Goal: Transaction & Acquisition: Purchase product/service

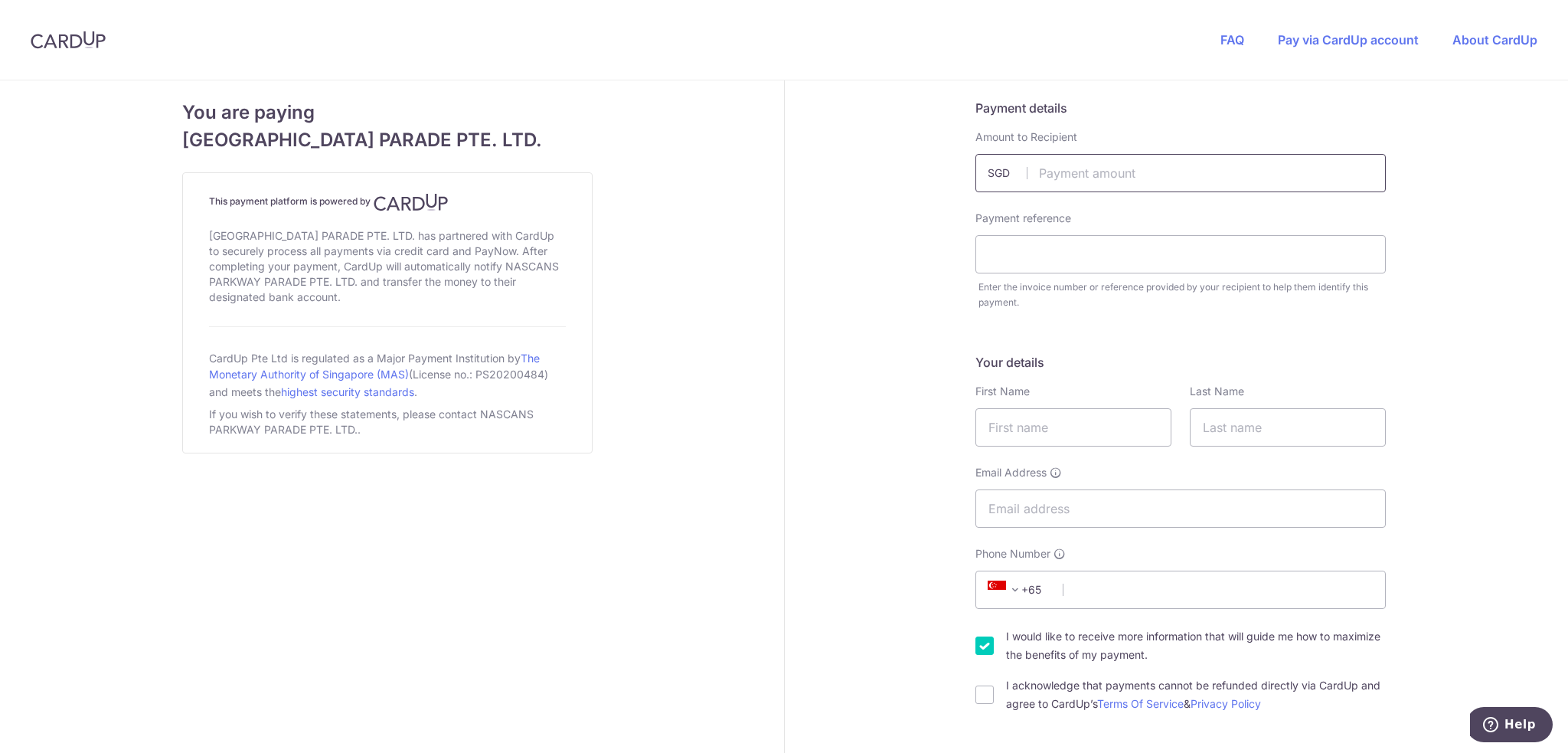
click at [1064, 177] on input "text" at bounding box center [1181, 173] width 411 height 38
type input "678.00"
click at [1023, 259] on input "text" at bounding box center [1181, 254] width 411 height 38
type input "PPINV-01345 [PERSON_NAME] [DATE]"
click at [1017, 426] on input "text" at bounding box center [1073, 427] width 196 height 38
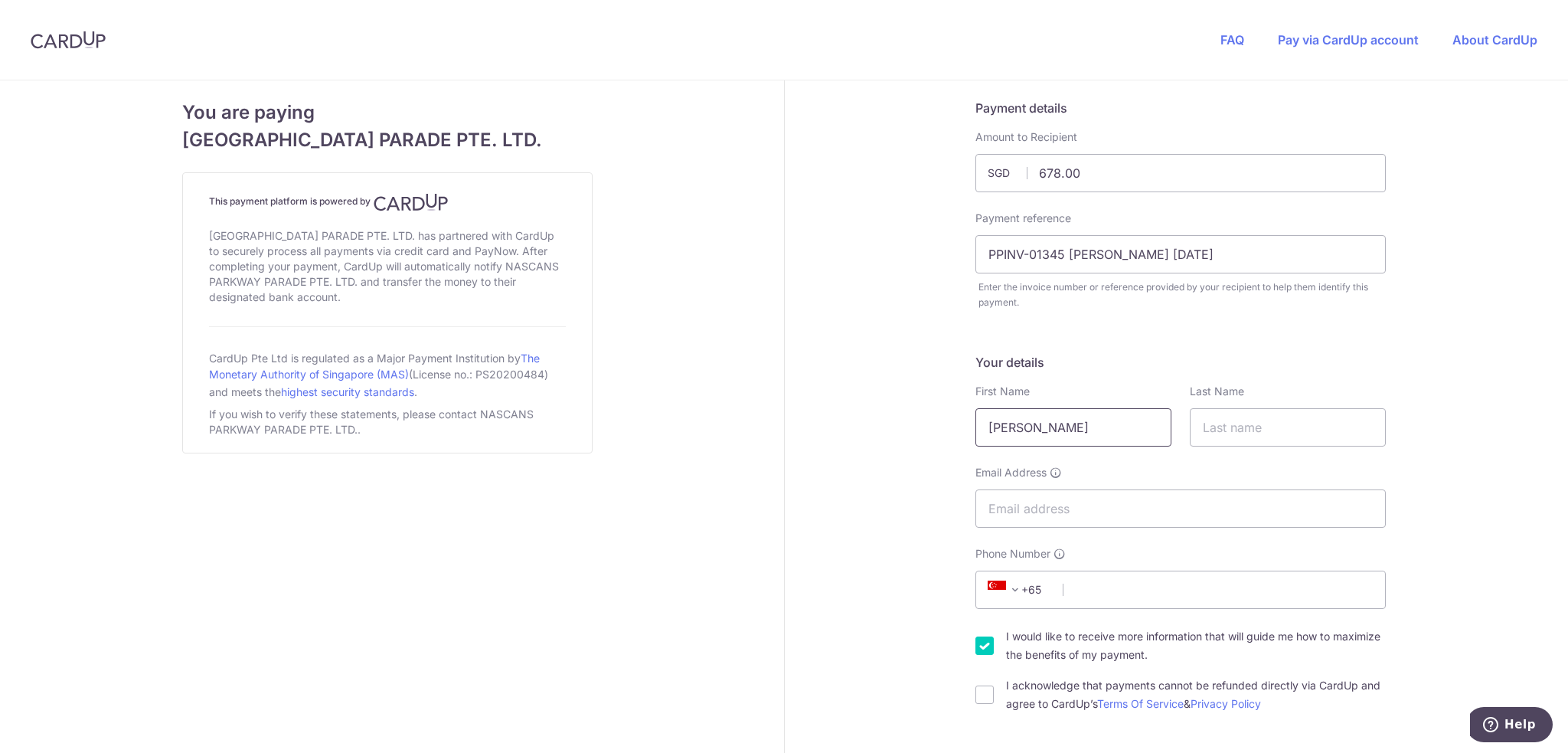
type input "[PERSON_NAME]"
type input "Ooi"
type input "[EMAIL_ADDRESS][DOMAIN_NAME]"
click at [1152, 584] on input "Phone Number" at bounding box center [1181, 590] width 411 height 38
type input "98510641"
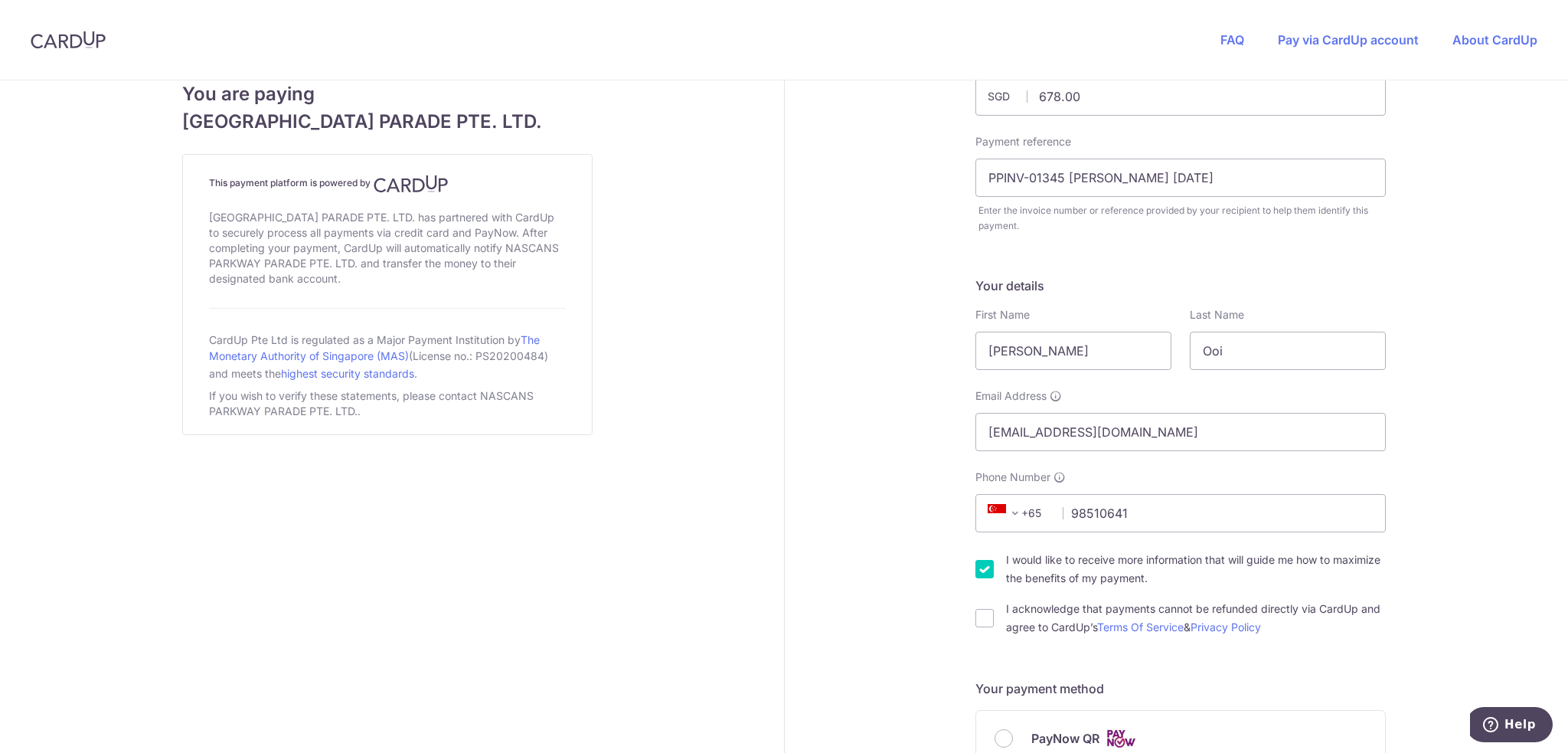
scroll to position [153, 0]
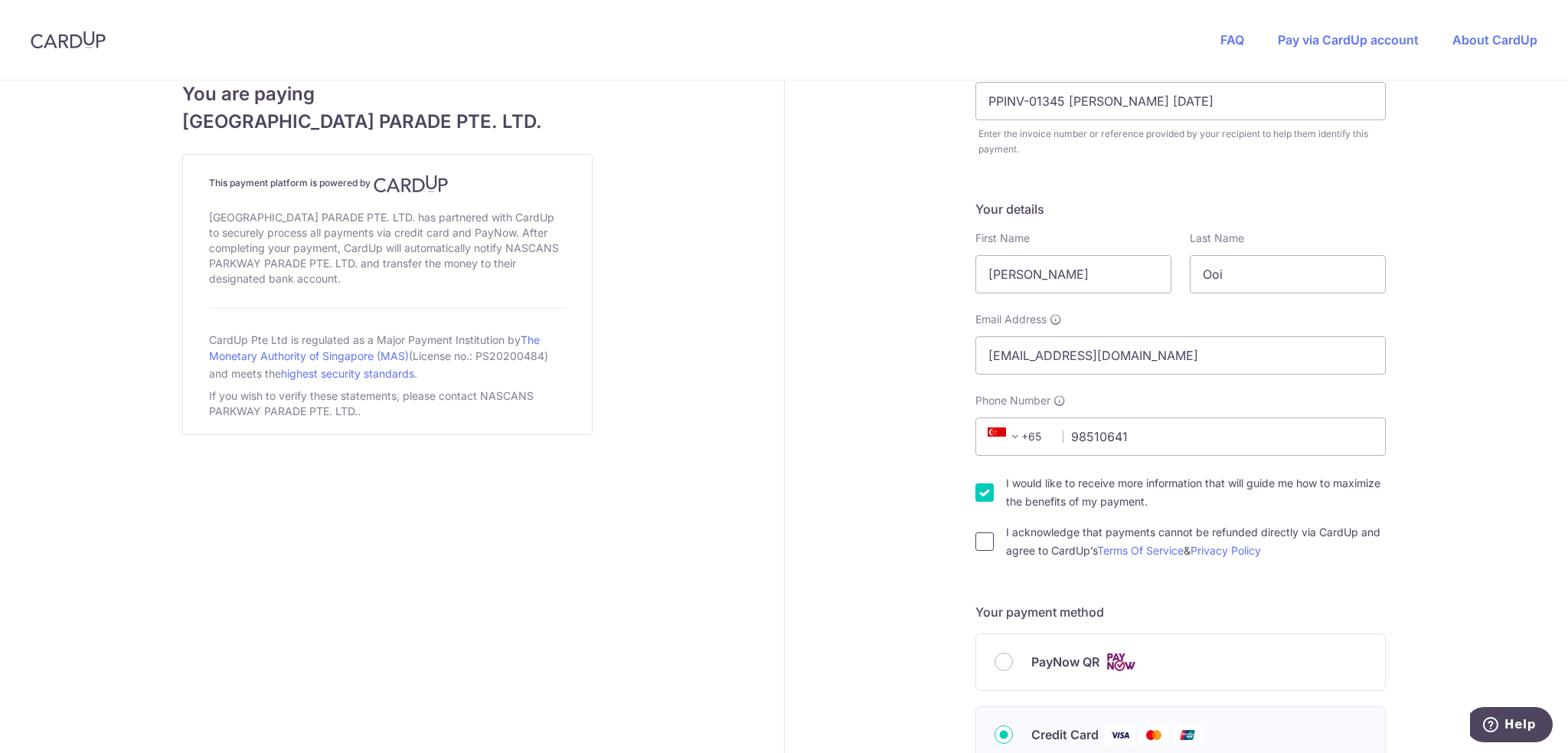
click at [984, 545] on input "I acknowledge that payments cannot be refunded directly via CardUp and agree to…" at bounding box center [984, 541] width 18 height 18
checkbox input "true"
click at [978, 490] on input "I would like to receive more information that will guide me how to maximize the…" at bounding box center [984, 492] width 18 height 18
checkbox input "false"
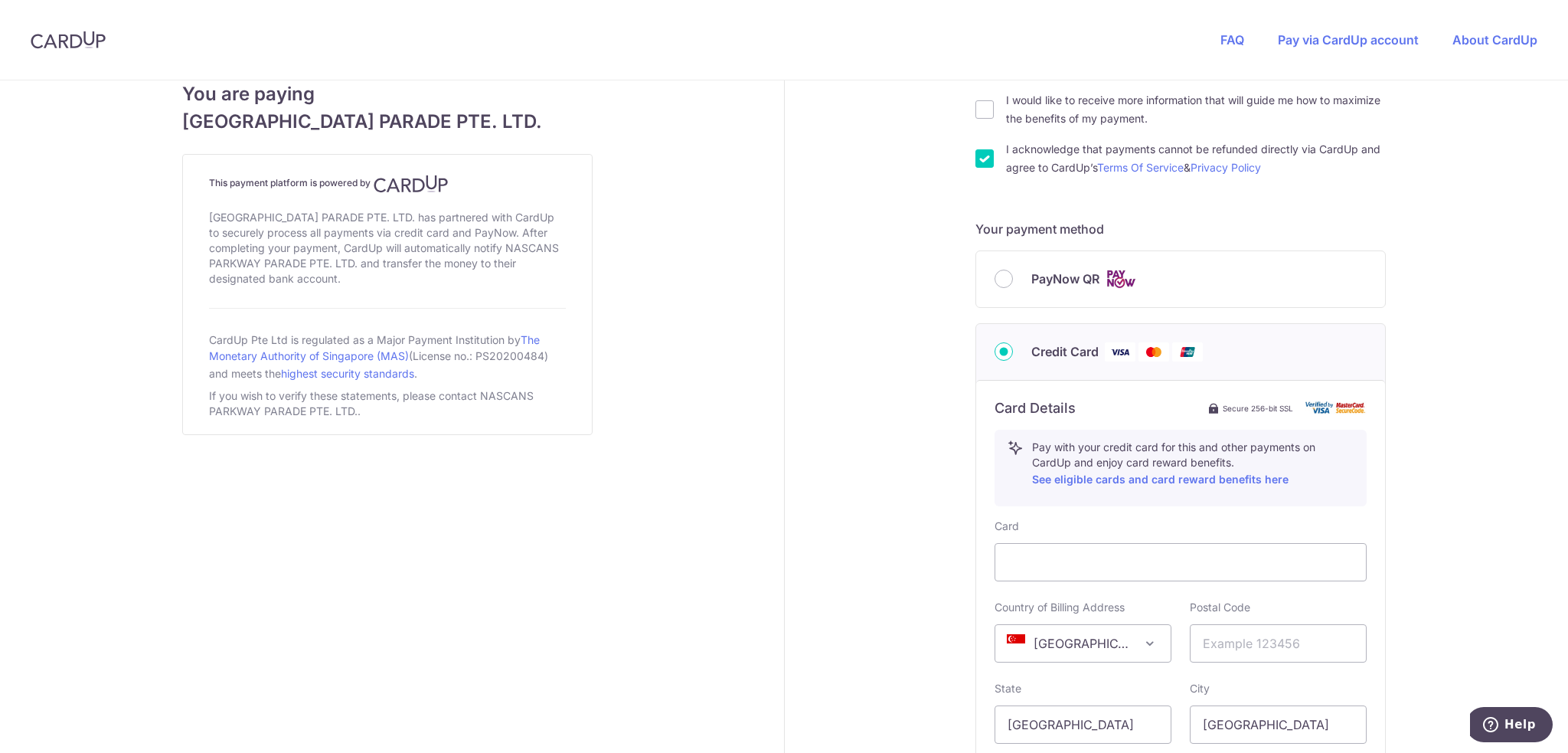
scroll to position [613, 0]
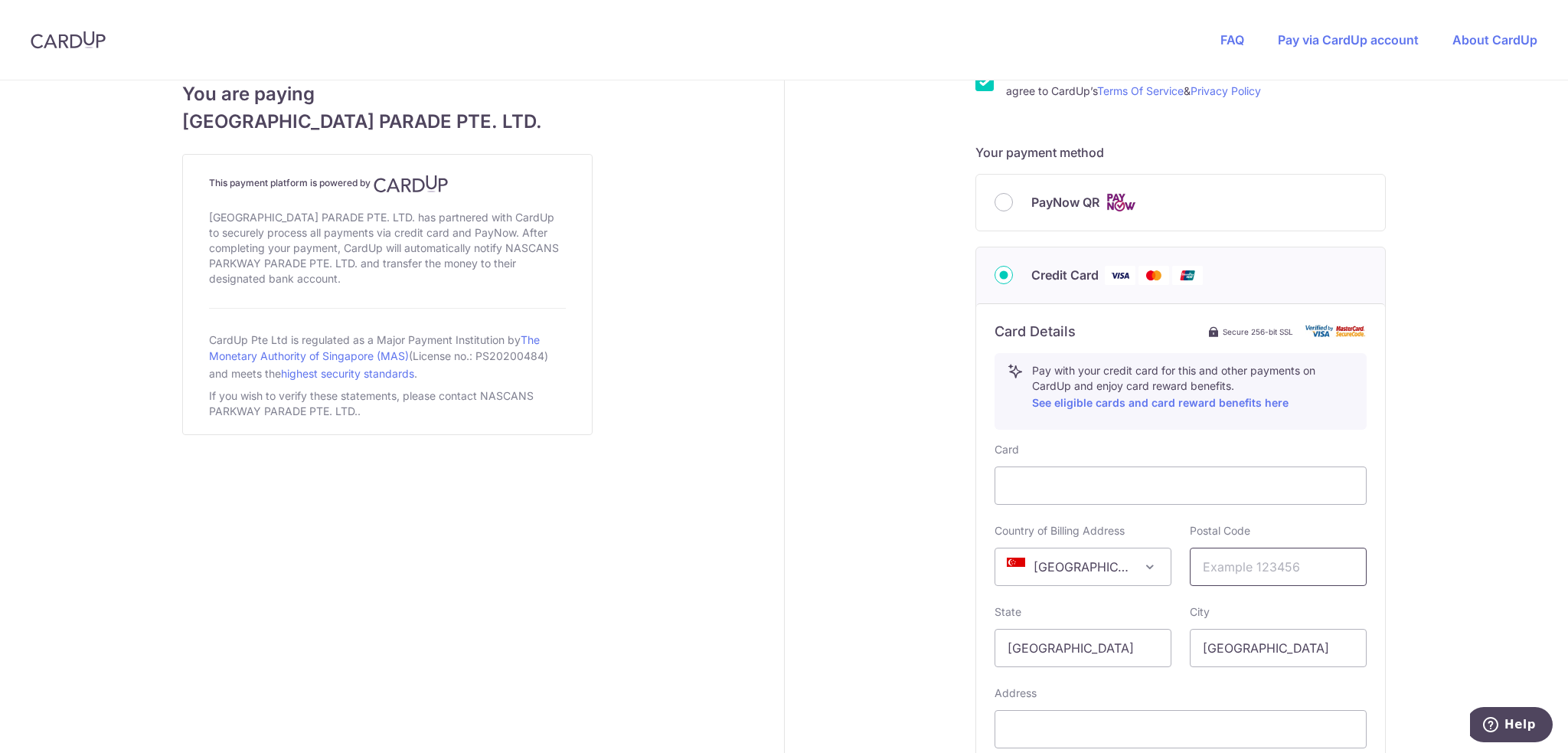
click at [1217, 564] on input "text" at bounding box center [1278, 567] width 177 height 38
type input "560444"
click at [890, 629] on div "Payment details Amount to Recipient 678.00 SGD Payment reference PPINV-01345 [P…" at bounding box center [1182, 211] width 794 height 1487
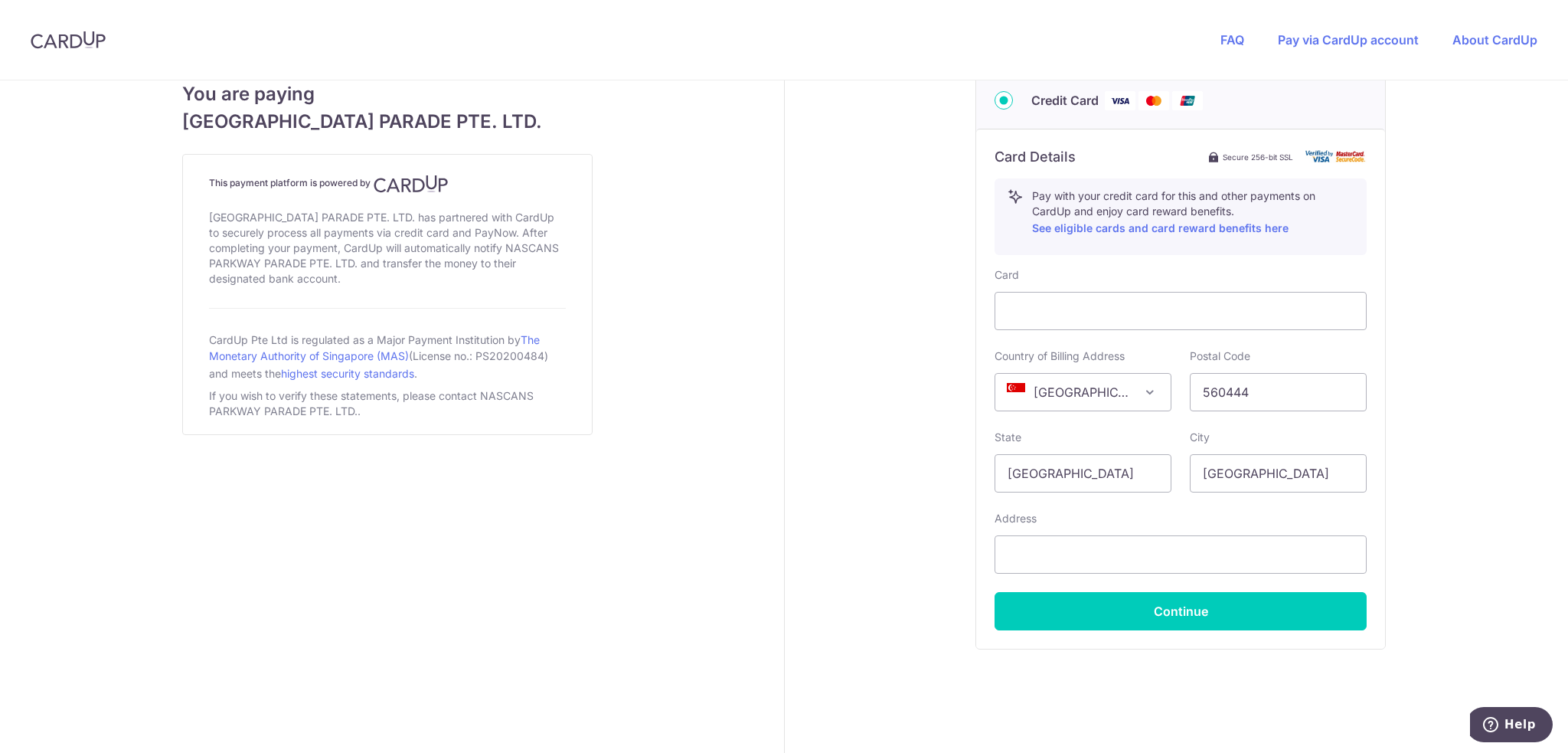
scroll to position [812, 0]
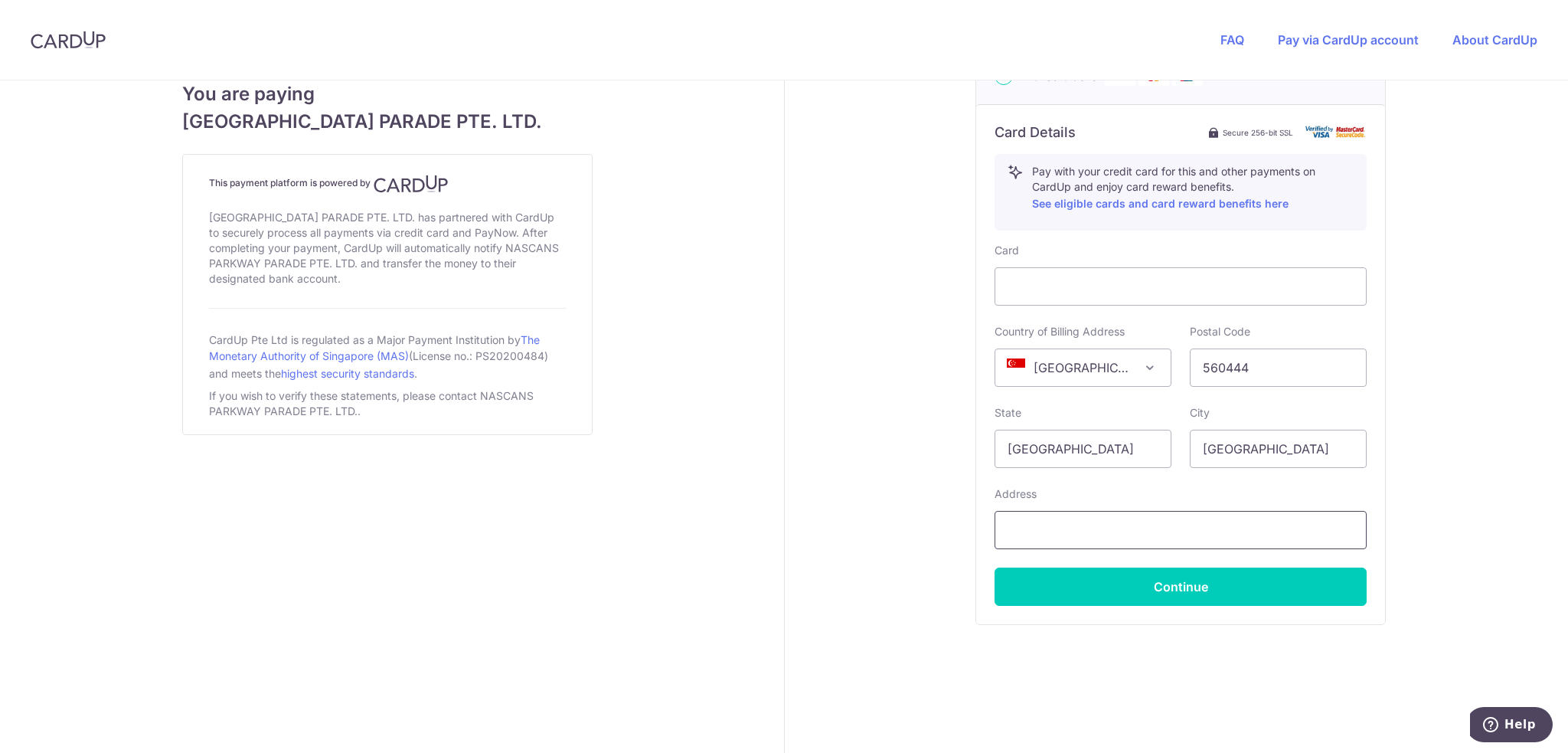
click at [1002, 530] on input "text" at bounding box center [1181, 530] width 372 height 38
type input "Blk [STREET_ADDRESS]"
click at [1161, 584] on button "Continue" at bounding box center [1181, 587] width 372 height 38
type input "**** 9498"
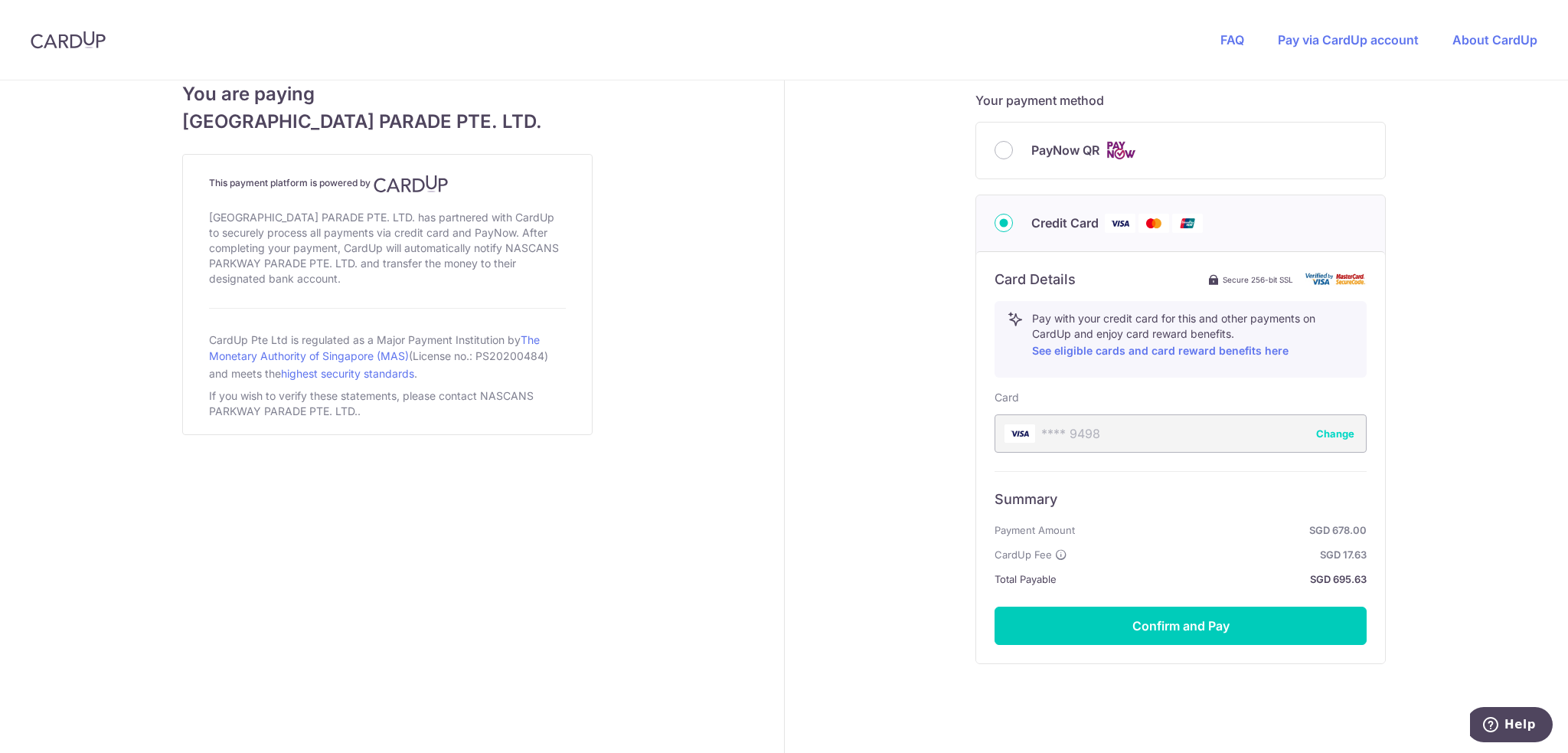
scroll to position [704, 0]
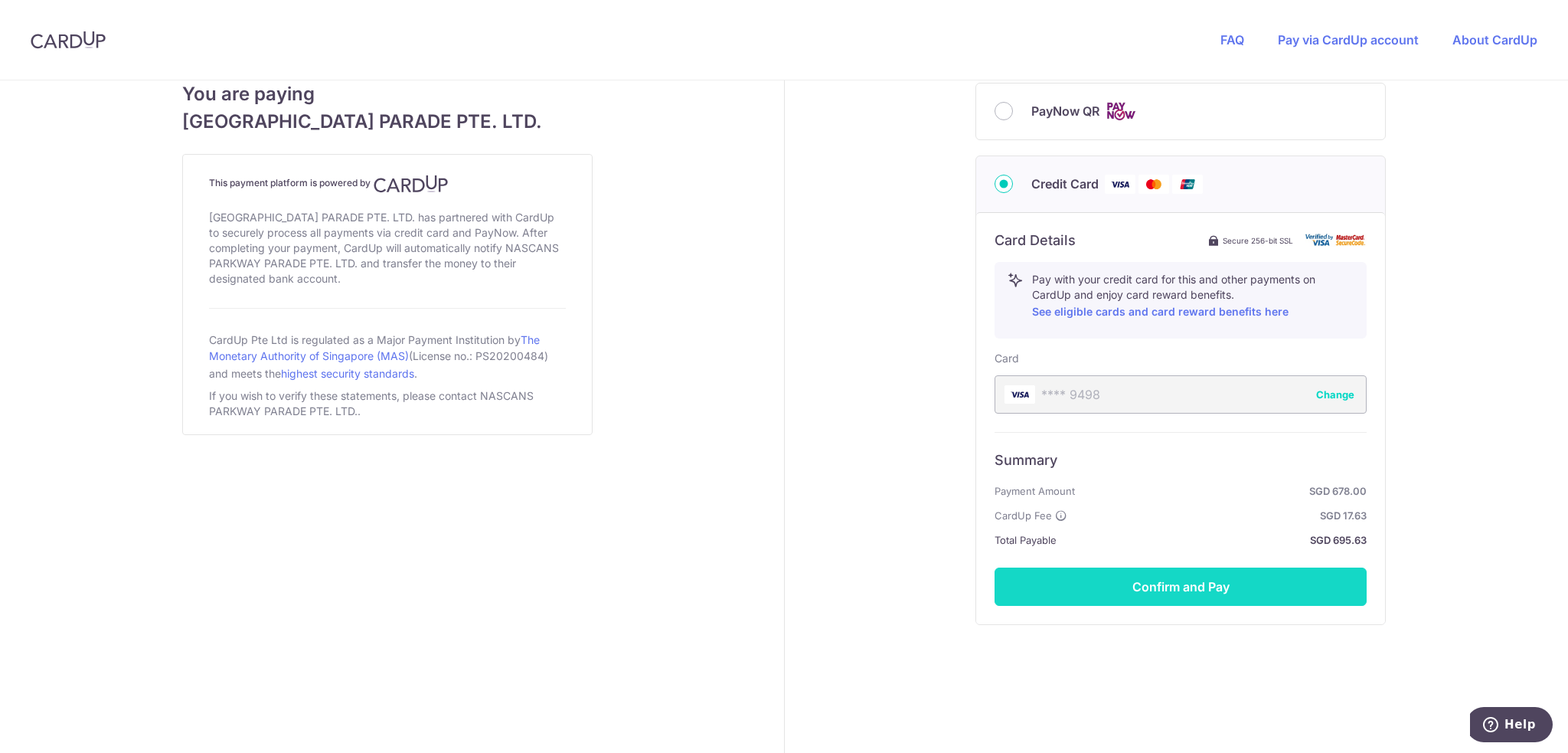
click at [1184, 589] on button "Confirm and Pay" at bounding box center [1181, 587] width 372 height 38
